Goal: Check status: Check status

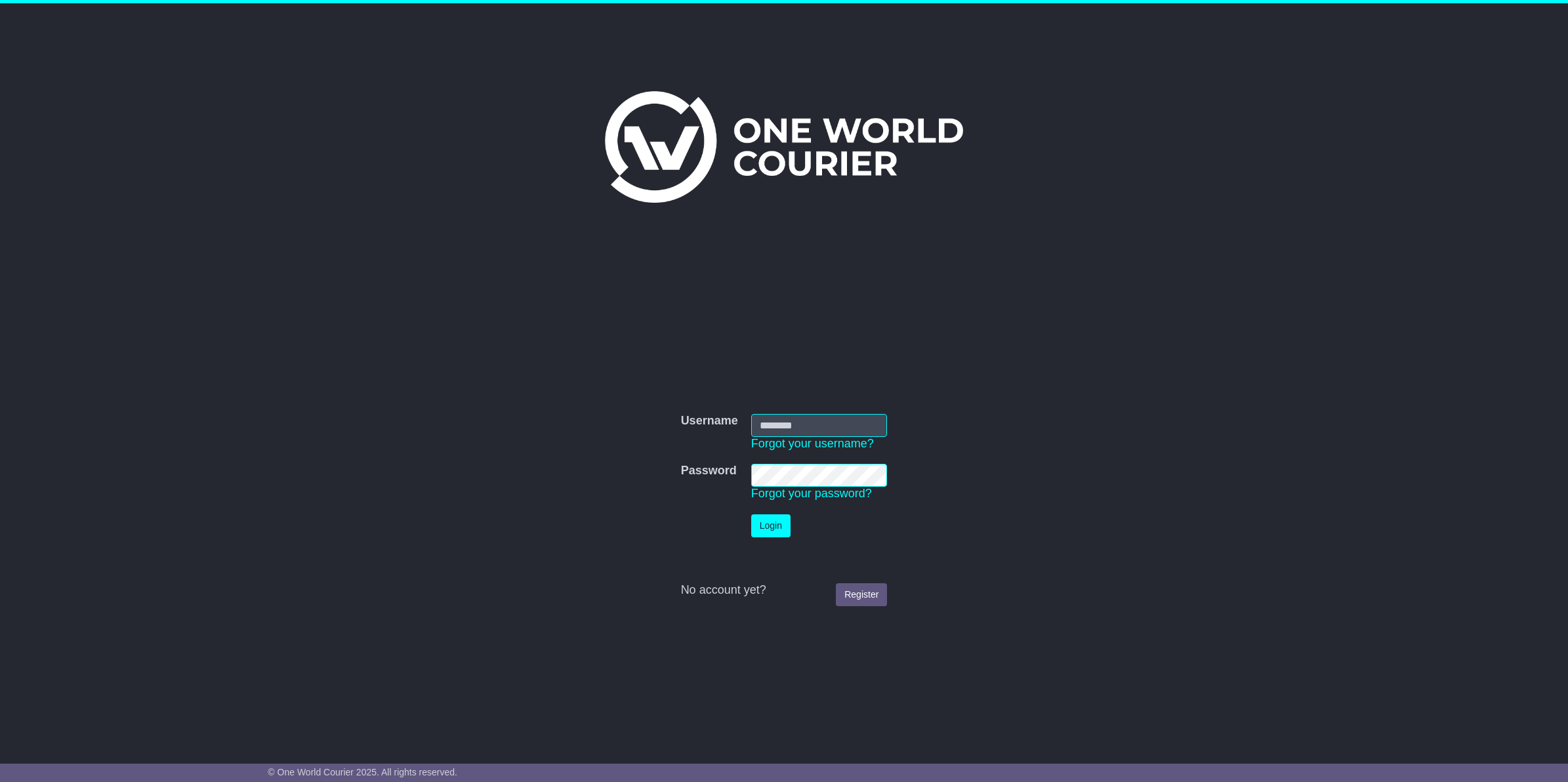
type input "**********"
click at [771, 519] on button "Login" at bounding box center [771, 526] width 40 height 23
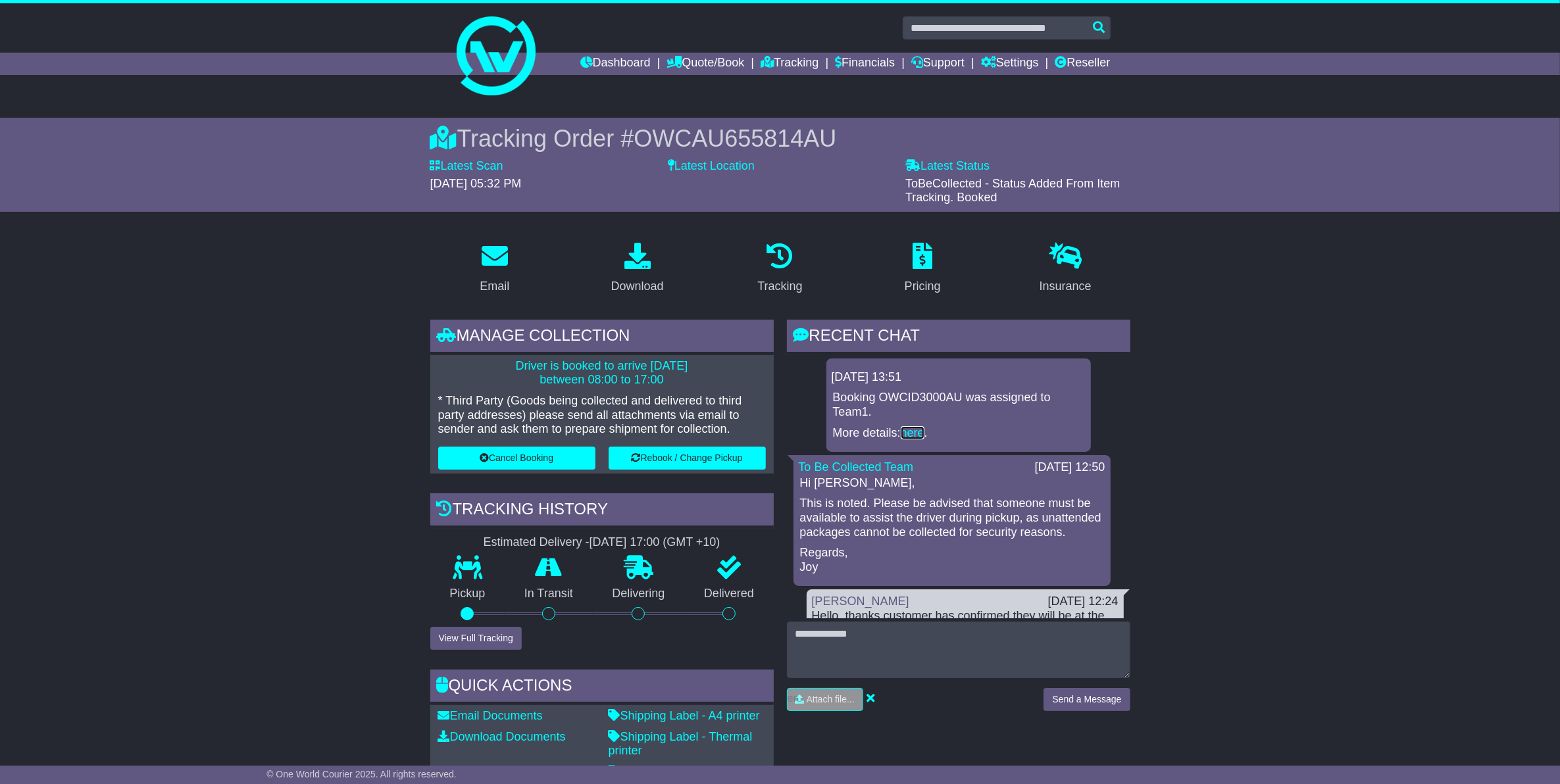
click at [916, 432] on link "here" at bounding box center [913, 432] width 24 height 13
drag, startPoint x: 638, startPoint y: 140, endPoint x: 839, endPoint y: 142, distance: 201.0
click at [839, 142] on div "Tracking Order # OWCAU655814AU" at bounding box center [780, 139] width 700 height 29
copy span "OWCAU655814AU"
click at [691, 162] on label "Latest Location" at bounding box center [711, 167] width 87 height 14
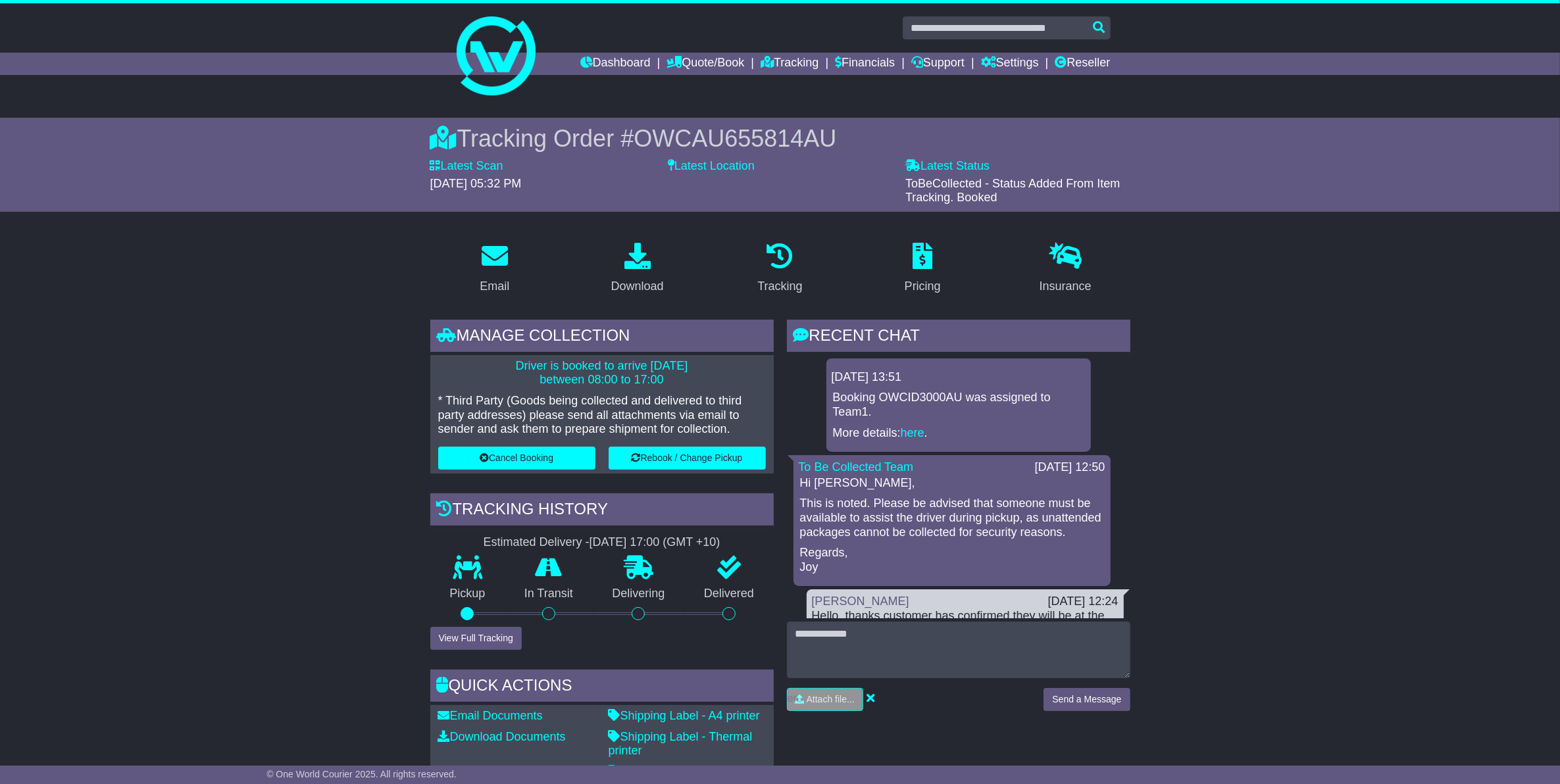
click at [692, 167] on label "Latest Location" at bounding box center [711, 167] width 87 height 14
click at [701, 167] on label "Latest Location" at bounding box center [711, 167] width 87 height 14
click at [992, 194] on span "ToBeCollected - Status Added From Item Tracking. Booked" at bounding box center [1012, 190] width 214 height 28
click at [775, 58] on link "Tracking" at bounding box center [789, 63] width 58 height 22
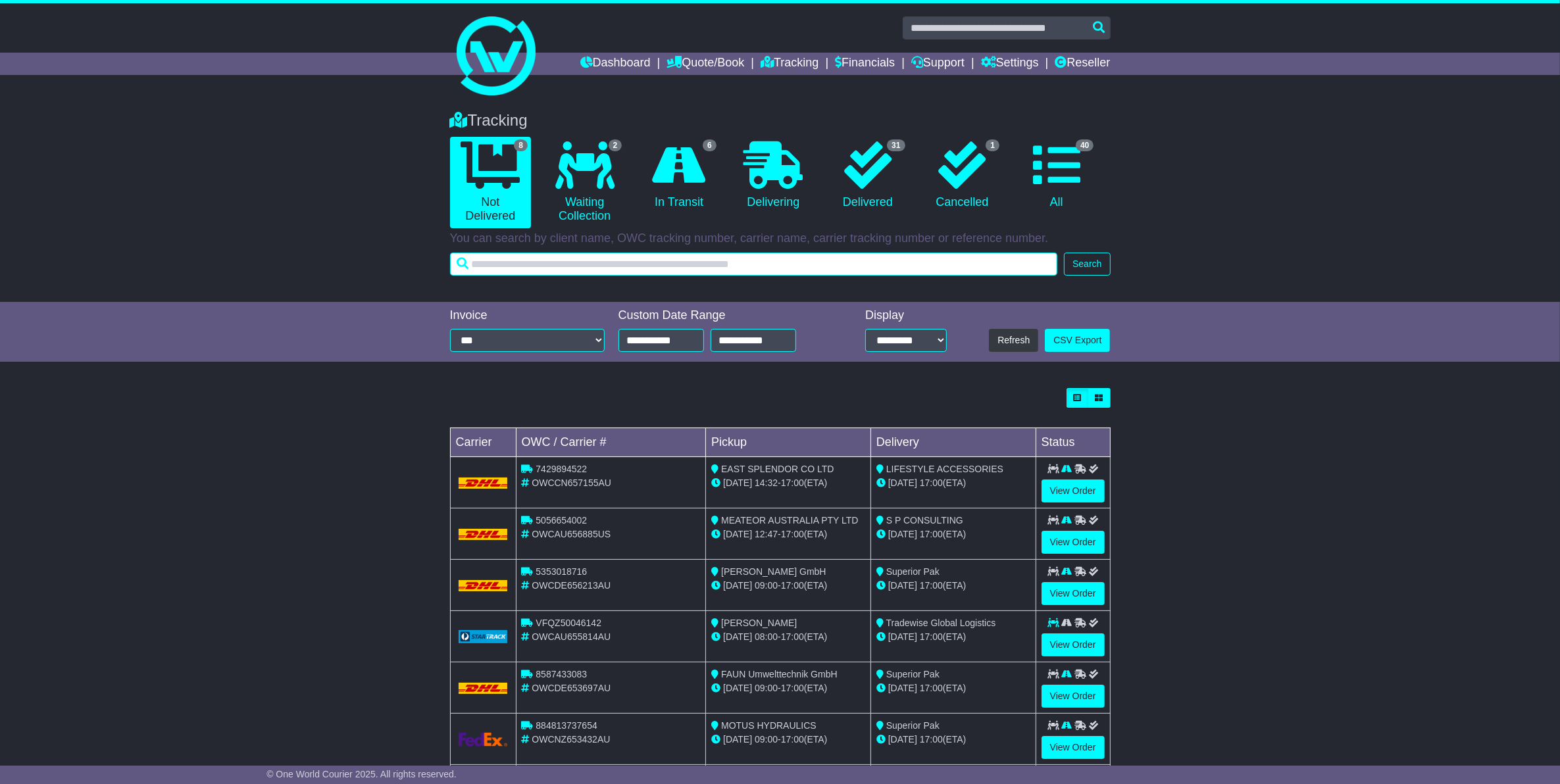
click at [659, 271] on input "text" at bounding box center [754, 263] width 608 height 23
paste input "**********"
type input "**********"
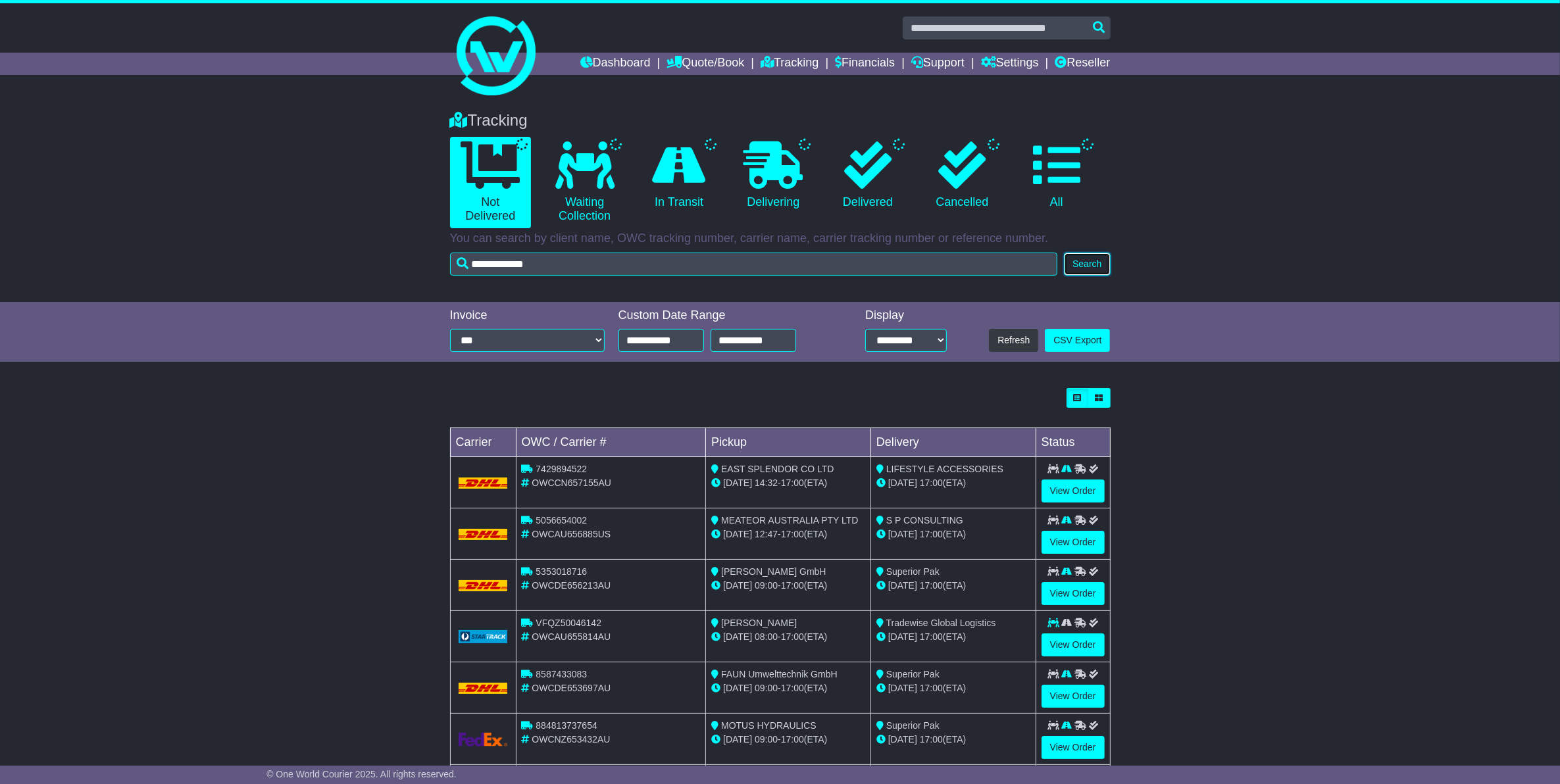
click at [1066, 267] on button "Search" at bounding box center [1087, 263] width 46 height 23
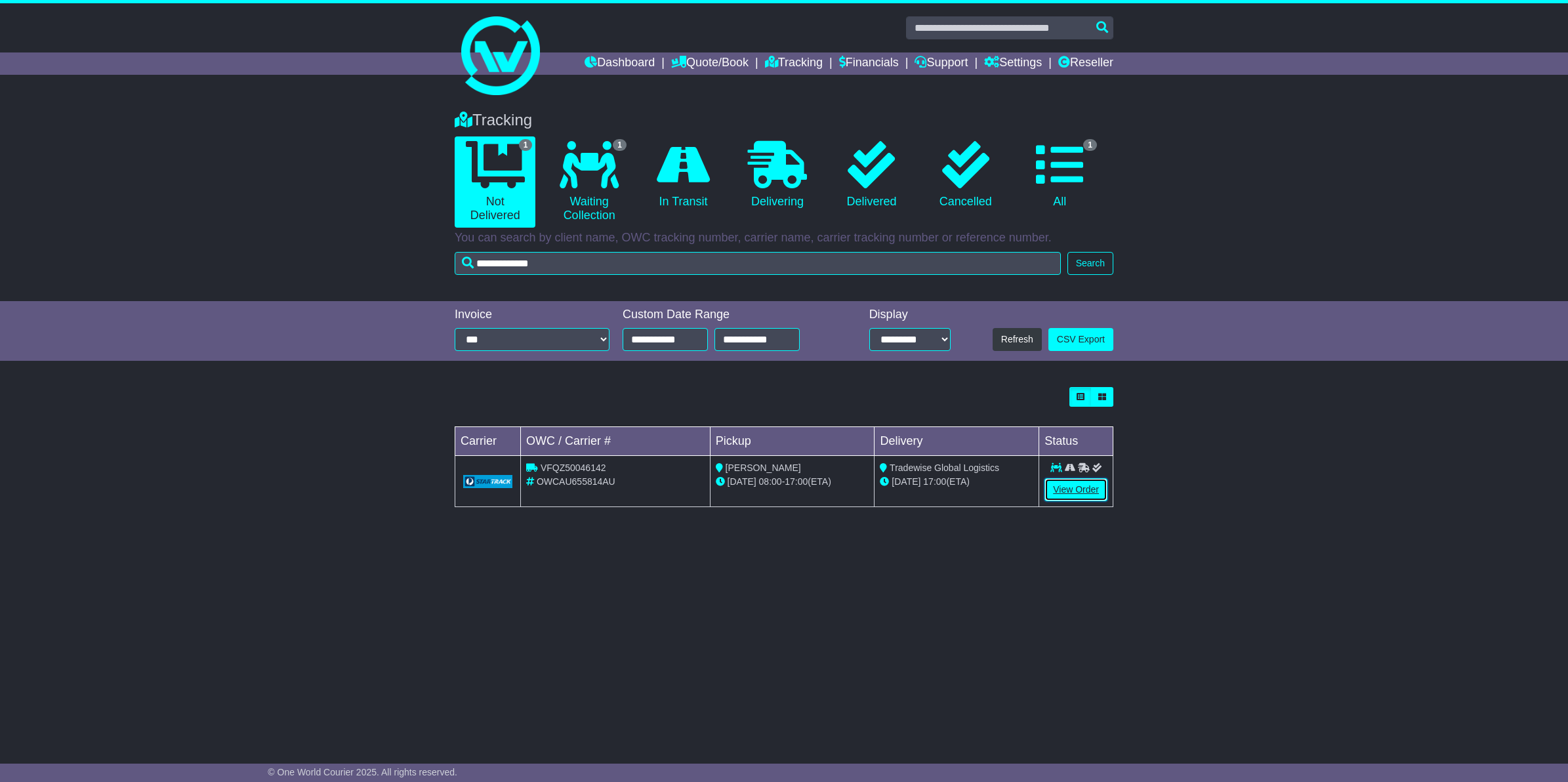
click at [1090, 489] on link "View Order" at bounding box center [1076, 489] width 63 height 23
